Goal: Information Seeking & Learning: Learn about a topic

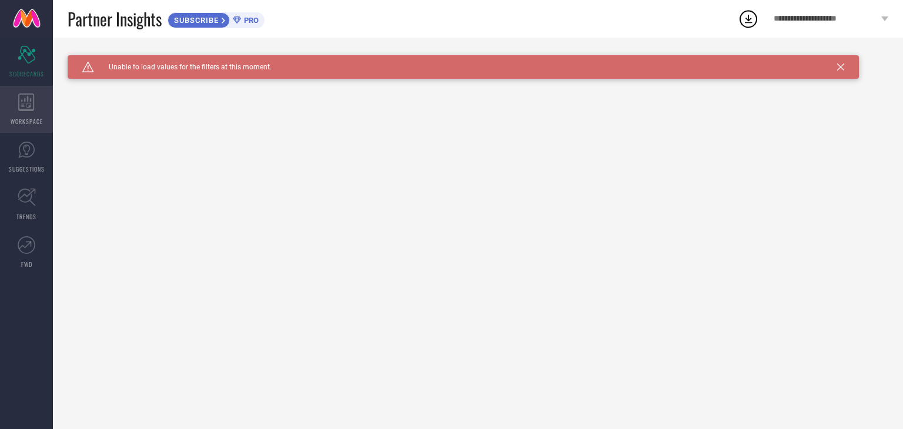
click at [26, 118] on span "WORKSPACE" at bounding box center [27, 121] width 32 height 9
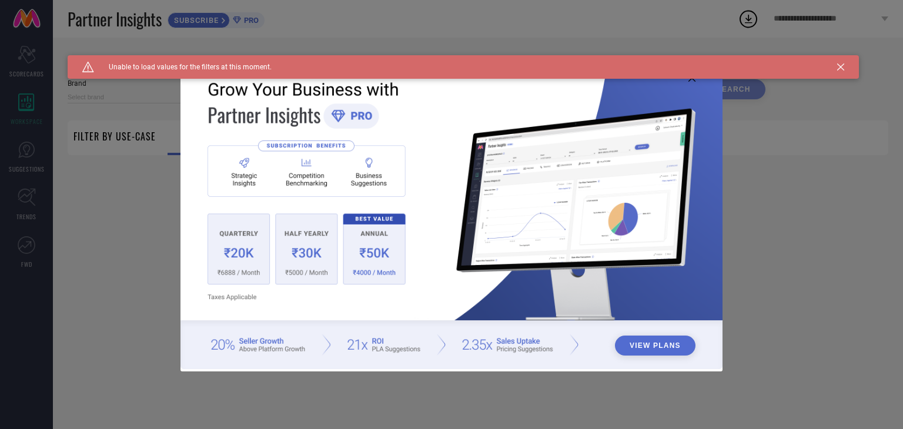
type input "1 STOP FASHION"
type input "All"
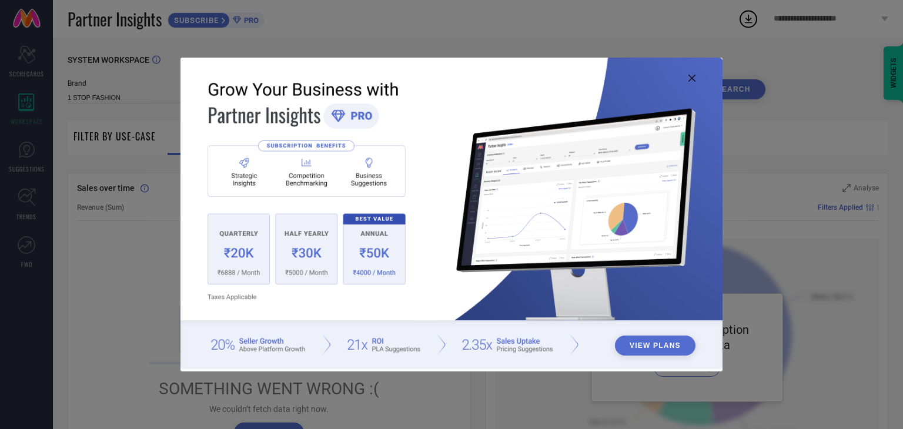
click at [687, 79] on img at bounding box center [451, 214] width 542 height 312
click at [692, 79] on icon at bounding box center [691, 78] width 7 height 7
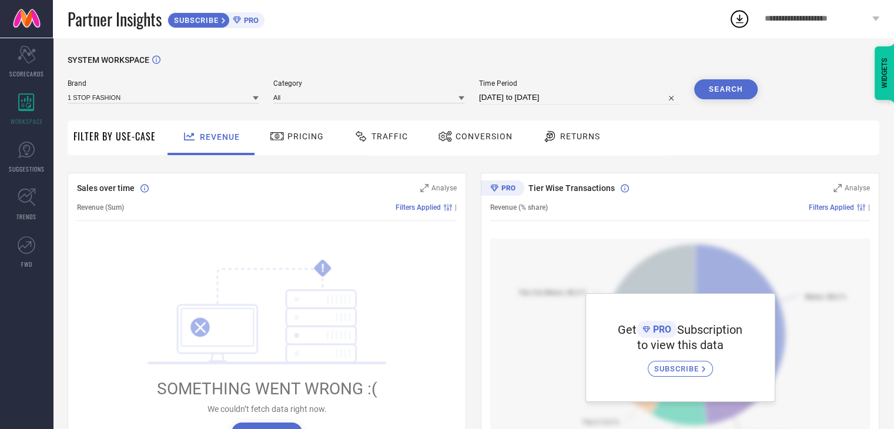
click at [294, 141] on span "Pricing" at bounding box center [305, 136] width 36 height 9
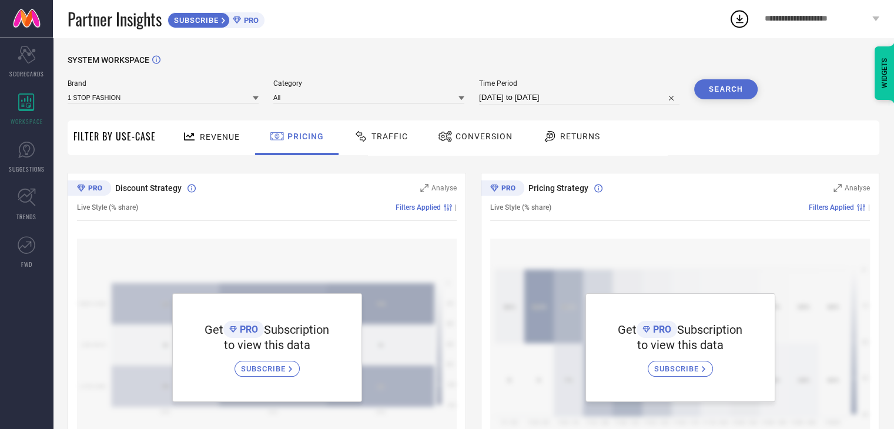
click at [391, 139] on span "Traffic" at bounding box center [389, 136] width 36 height 9
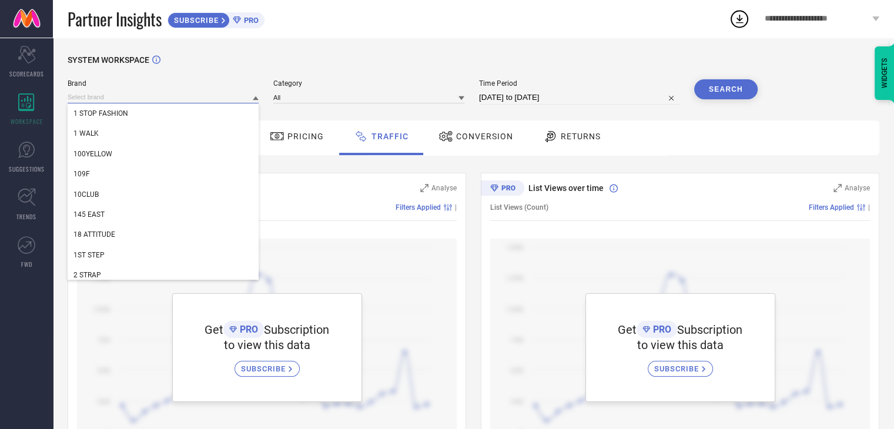
click at [232, 100] on input at bounding box center [163, 97] width 191 height 12
click at [187, 131] on div "1 WALK" at bounding box center [163, 133] width 191 height 20
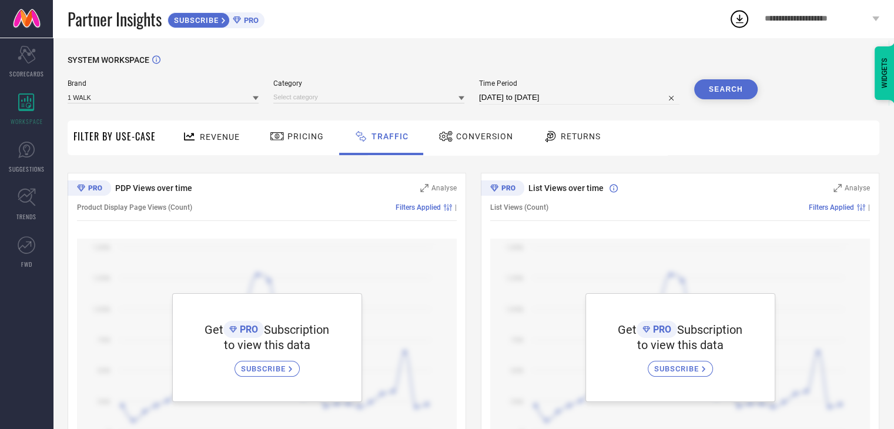
click at [462, 98] on icon at bounding box center [461, 98] width 6 height 4
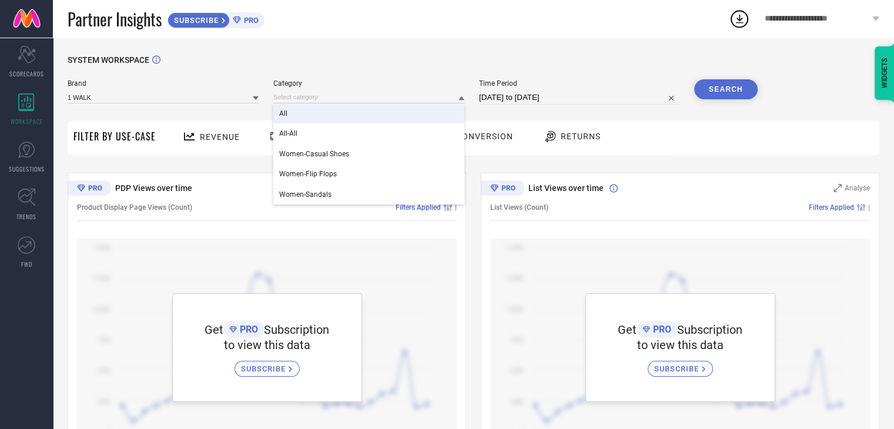
click at [358, 120] on div "All" at bounding box center [368, 113] width 191 height 20
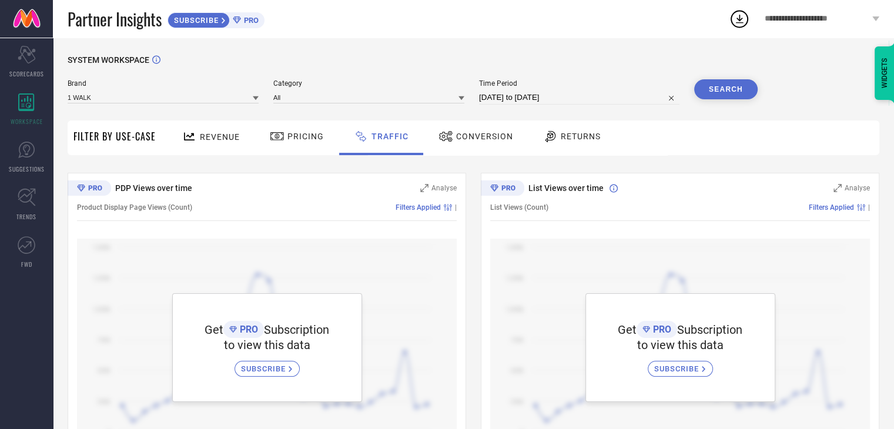
click at [715, 85] on button "Search" at bounding box center [725, 89] width 63 height 20
click at [454, 148] on div "Conversion" at bounding box center [476, 137] width 104 height 35
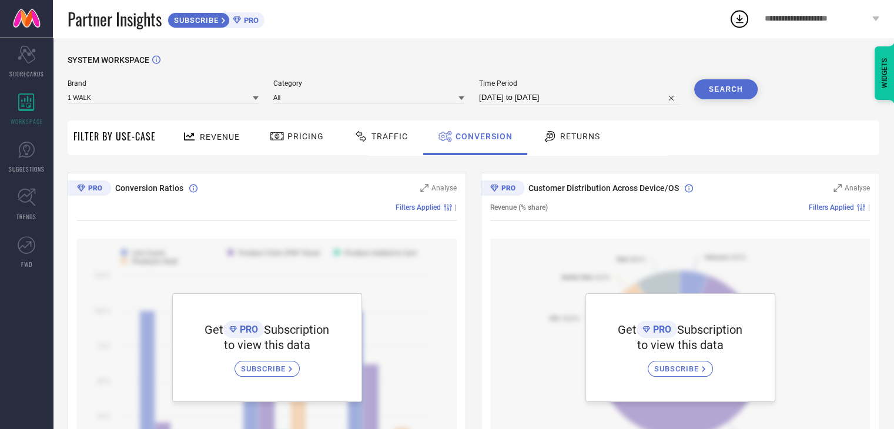
click at [564, 139] on span "Returns" at bounding box center [580, 136] width 40 height 9
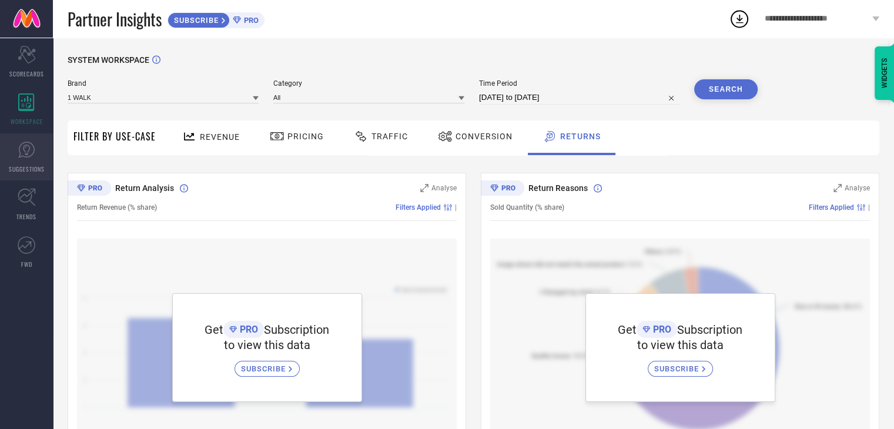
click at [31, 155] on icon at bounding box center [26, 150] width 16 height 16
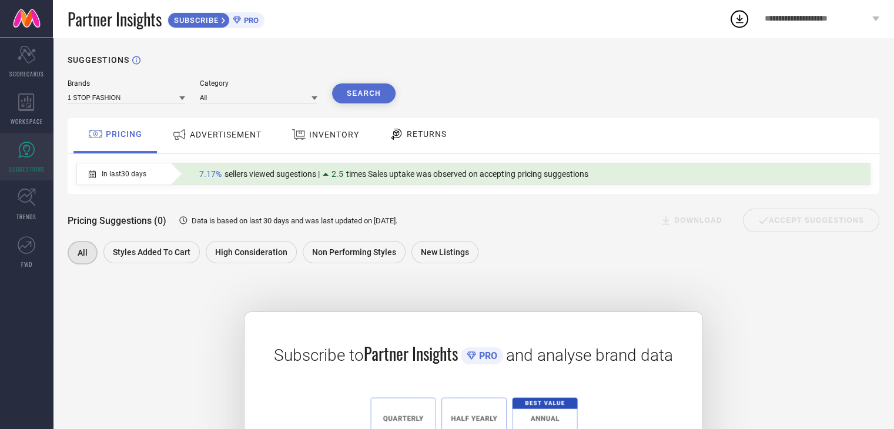
click at [217, 139] on span "ADVERTISEMENT" at bounding box center [226, 134] width 72 height 9
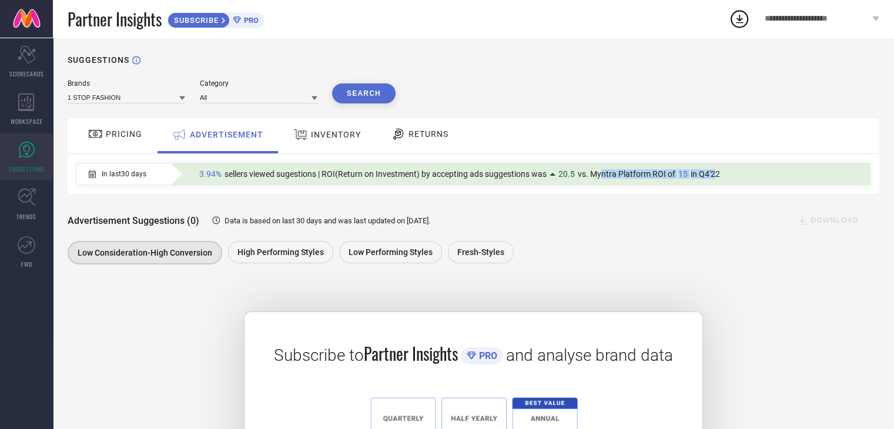
drag, startPoint x: 597, startPoint y: 178, endPoint x: 711, endPoint y: 177, distance: 114.0
click at [711, 177] on div "3.94% sellers viewed sugestions | ROI(Return on Investment) by accepting ads su…" at bounding box center [459, 173] width 533 height 15
click at [672, 190] on div "In last 30 days 3.94% sellers viewed sugestions | ROI(Return on Investment) by …" at bounding box center [474, 174] width 812 height 40
click at [329, 133] on span "INVENTORY" at bounding box center [336, 134] width 50 height 9
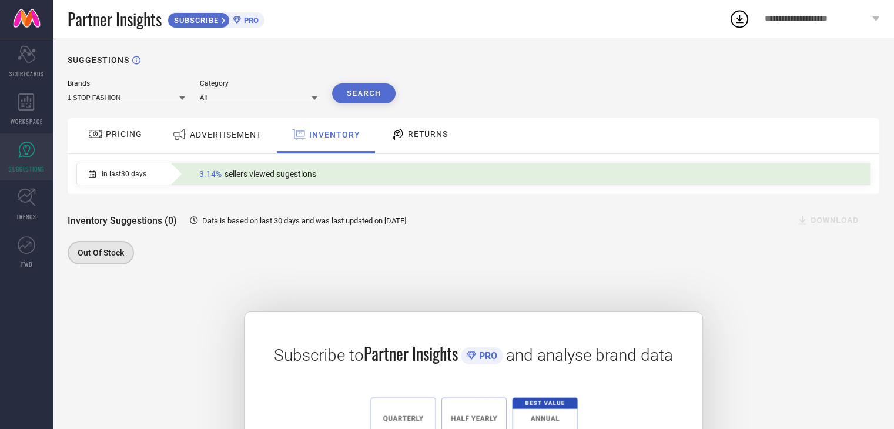
click at [410, 135] on span "RETURNS" at bounding box center [428, 133] width 40 height 9
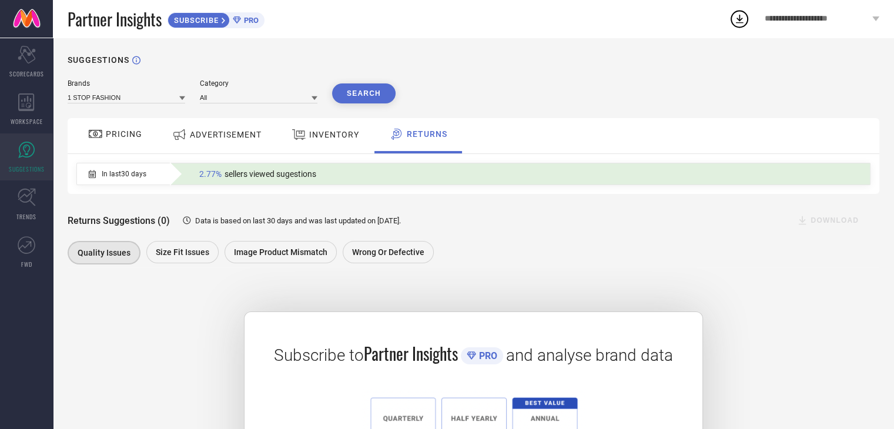
click at [232, 130] on span "ADVERTISEMENT" at bounding box center [226, 134] width 72 height 9
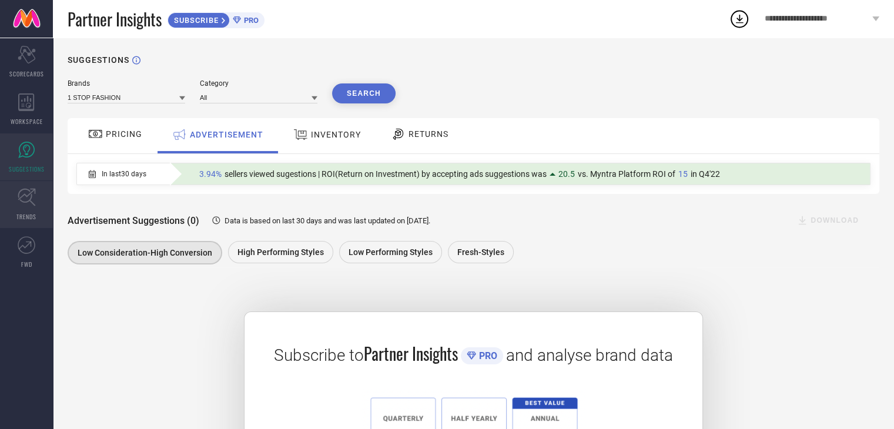
click at [32, 202] on icon at bounding box center [27, 197] width 18 height 18
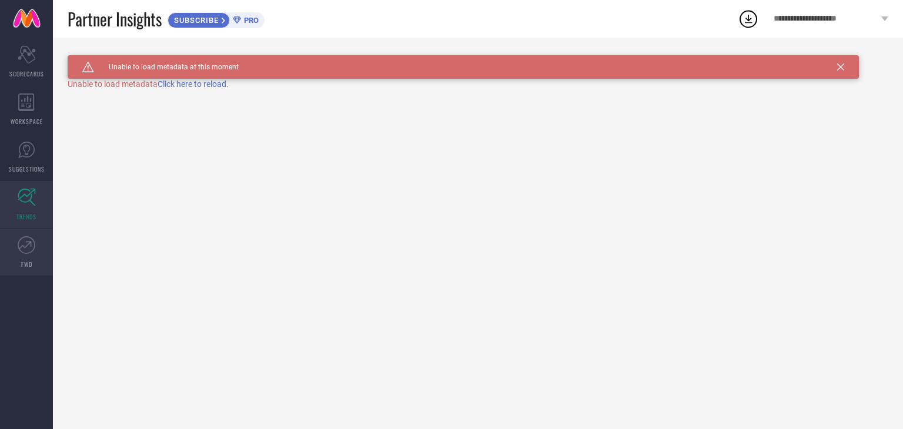
click at [32, 243] on icon at bounding box center [27, 245] width 18 height 18
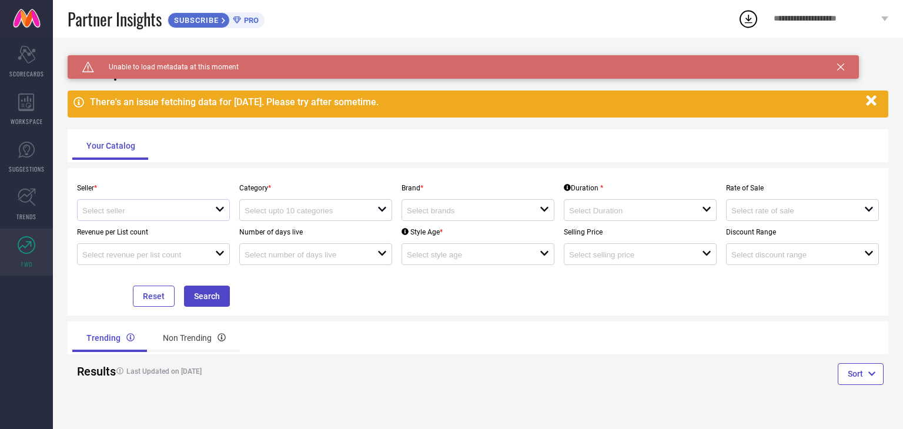
click at [207, 200] on div "open" at bounding box center [153, 210] width 153 height 22
click at [200, 237] on li "Myntra ( MINT_1 )" at bounding box center [154, 233] width 152 height 21
type input "Myntra ( MINT_1 )"
click at [282, 215] on input at bounding box center [304, 210] width 119 height 9
click at [347, 309] on div "Seller * Myntra ( MINT_1 ) Category * close Brand * open Duration * open Rate o…" at bounding box center [478, 242] width 821 height 148
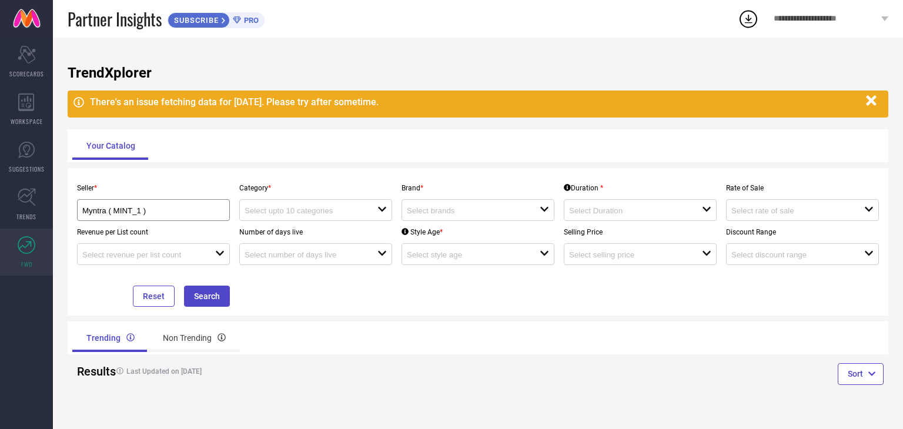
click at [886, 19] on icon at bounding box center [884, 18] width 7 height 5
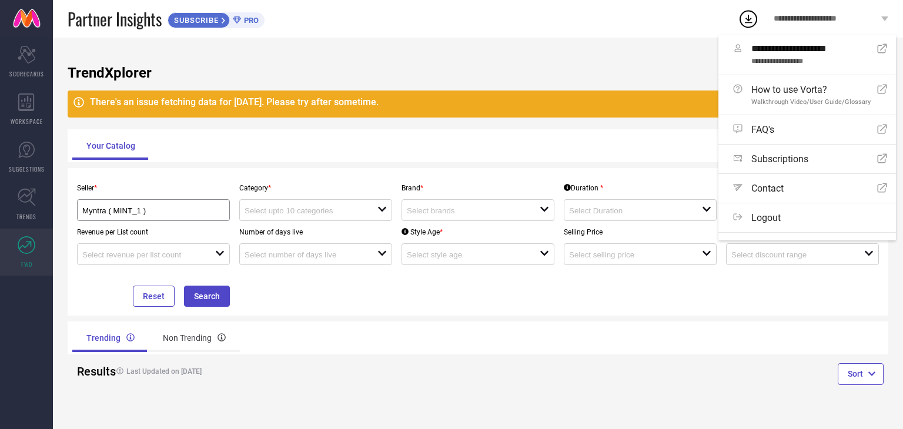
click at [654, 36] on div "Partner Insights SUBSCRIBE PRO" at bounding box center [403, 19] width 670 height 38
